Goal: Obtain resource: Download file/media

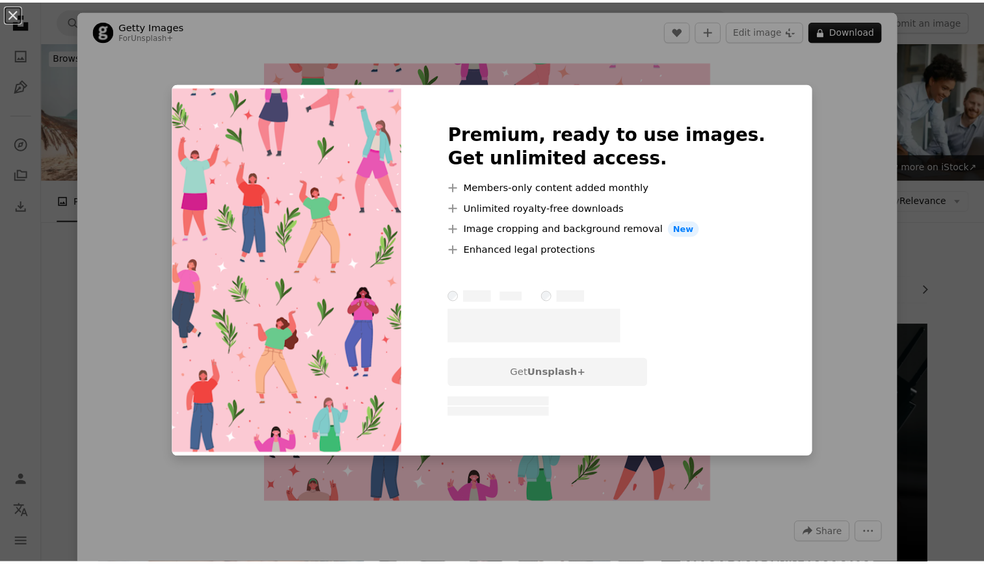
scroll to position [641, 0]
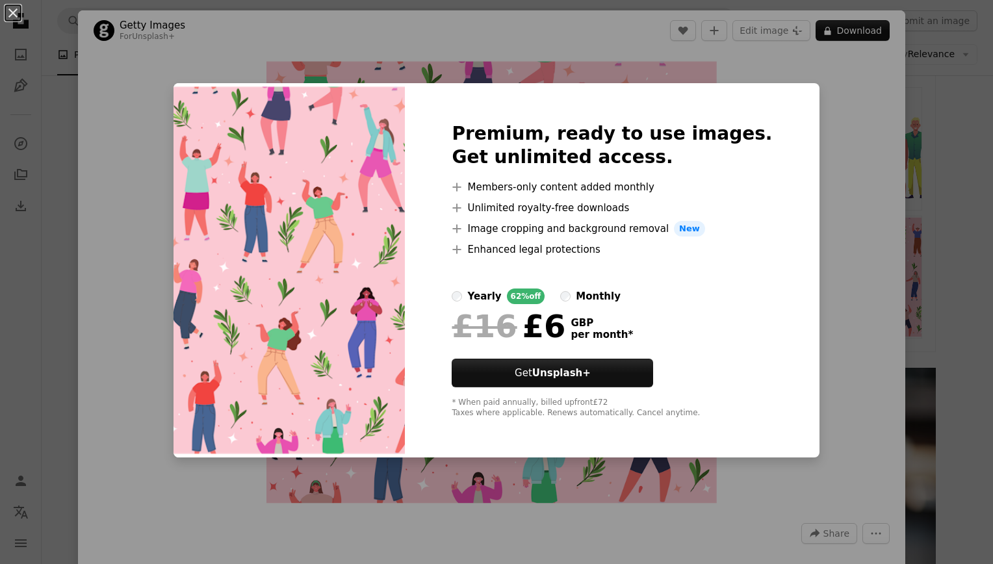
click at [905, 157] on div "An X shape Premium, ready to use images. Get unlimited access. A plus sign Memb…" at bounding box center [496, 282] width 993 height 564
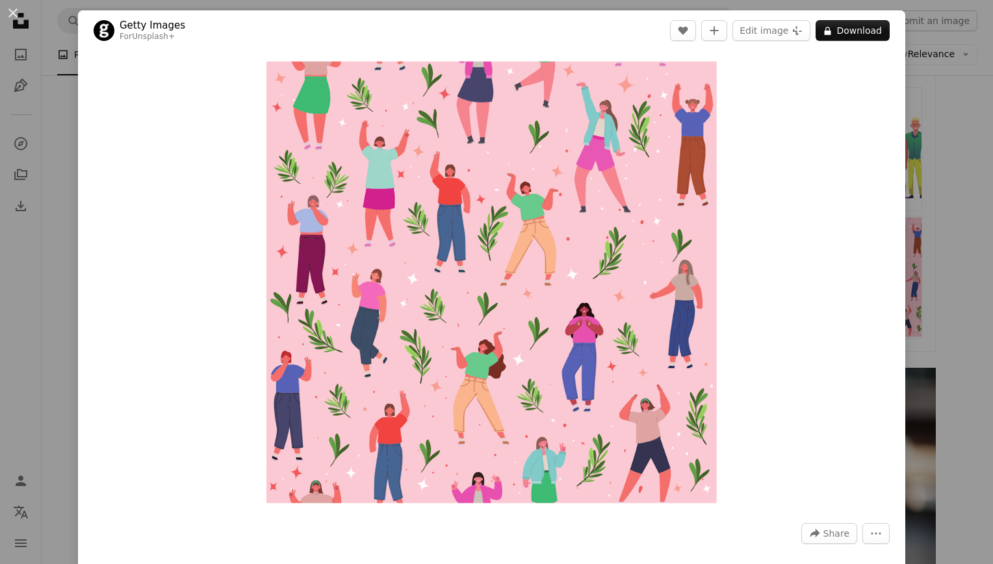
click at [60, 143] on div "An X shape Getty Images For Unsplash+ A heart A plus sign Edit image Plus sign …" at bounding box center [496, 282] width 993 height 564
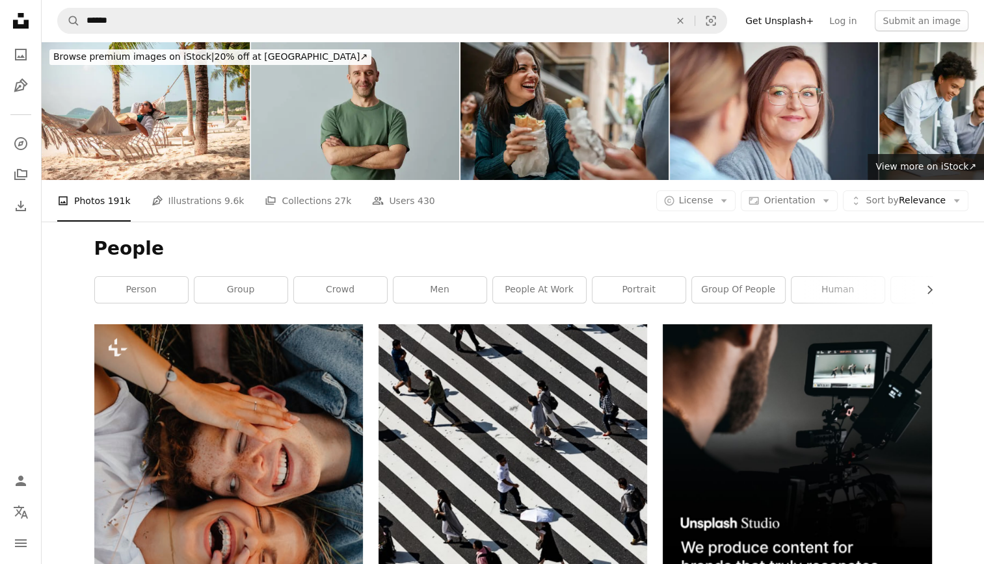
click at [548, 280] on link "people at work" at bounding box center [539, 290] width 93 height 26
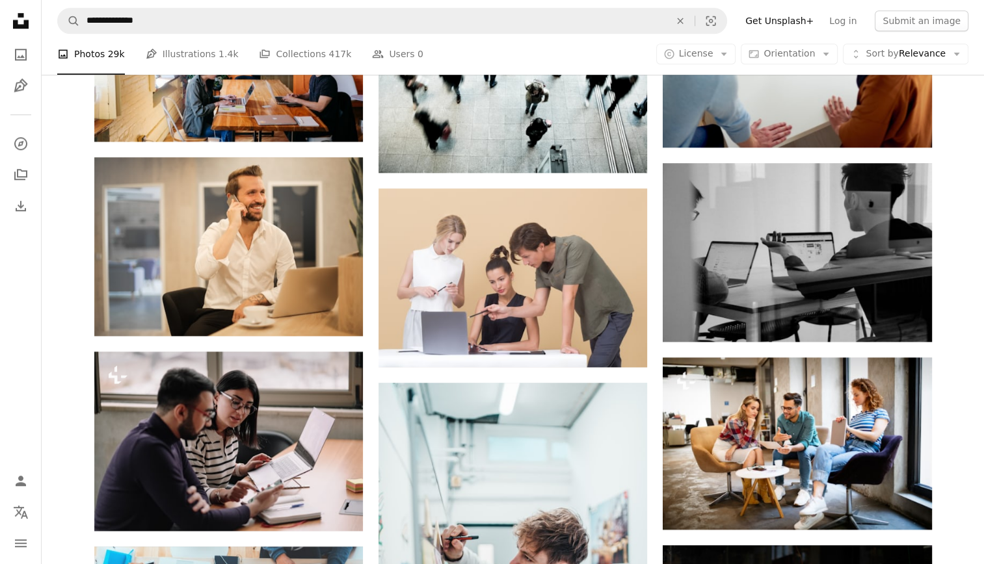
scroll to position [1142, 0]
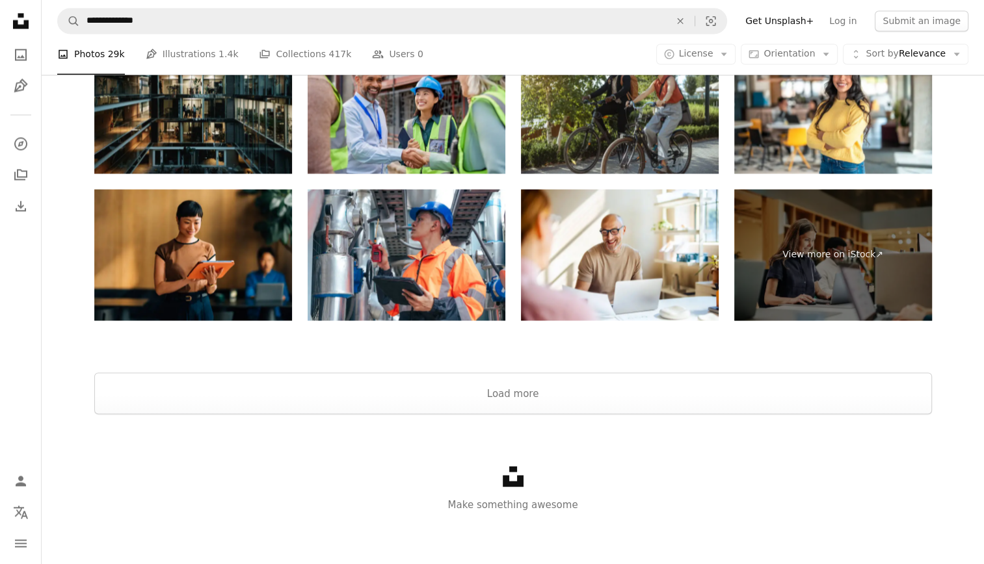
click at [854, 385] on button "Load more" at bounding box center [512, 394] width 837 height 42
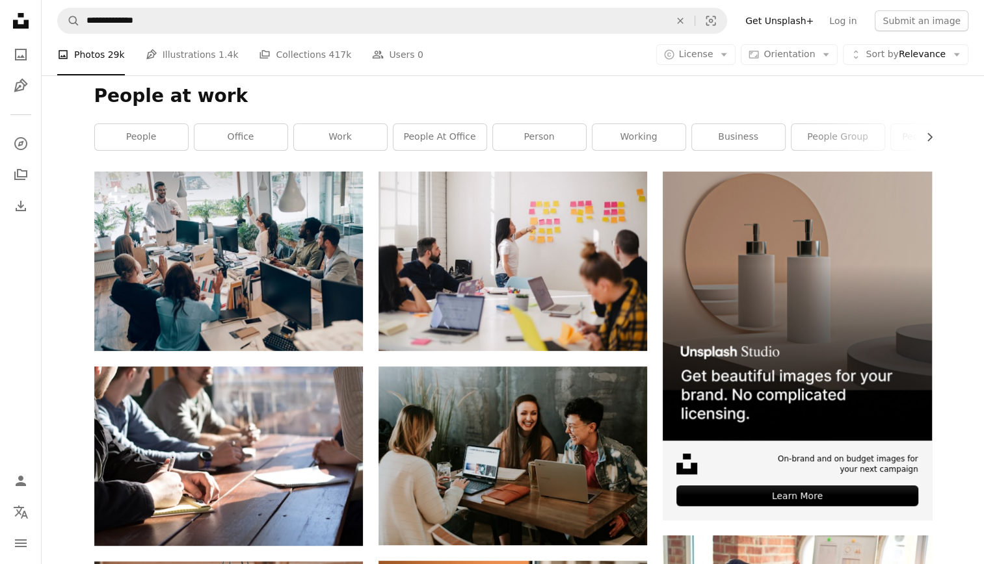
scroll to position [0, 0]
